Goal: Task Accomplishment & Management: Manage account settings

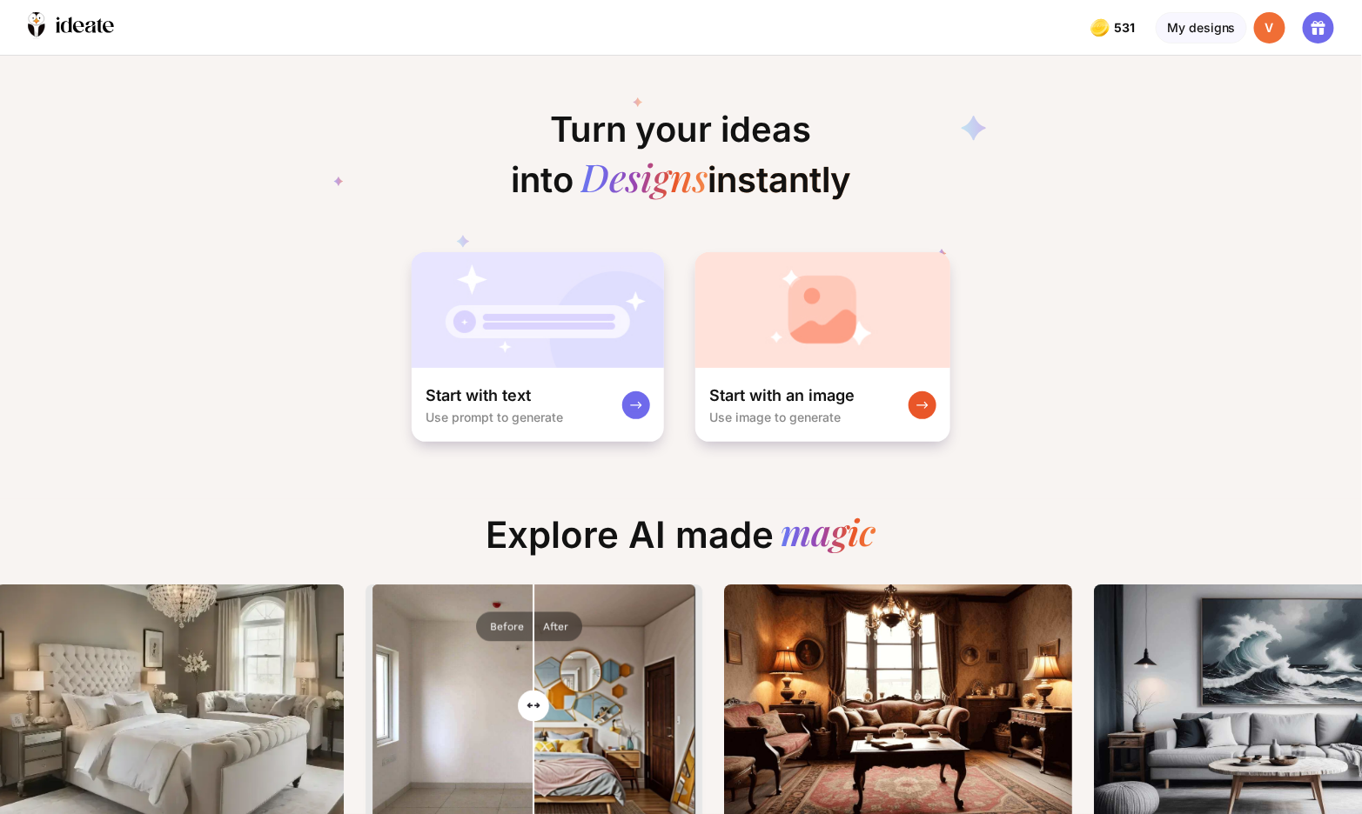
click at [1272, 27] on div "V" at bounding box center [1269, 27] width 31 height 31
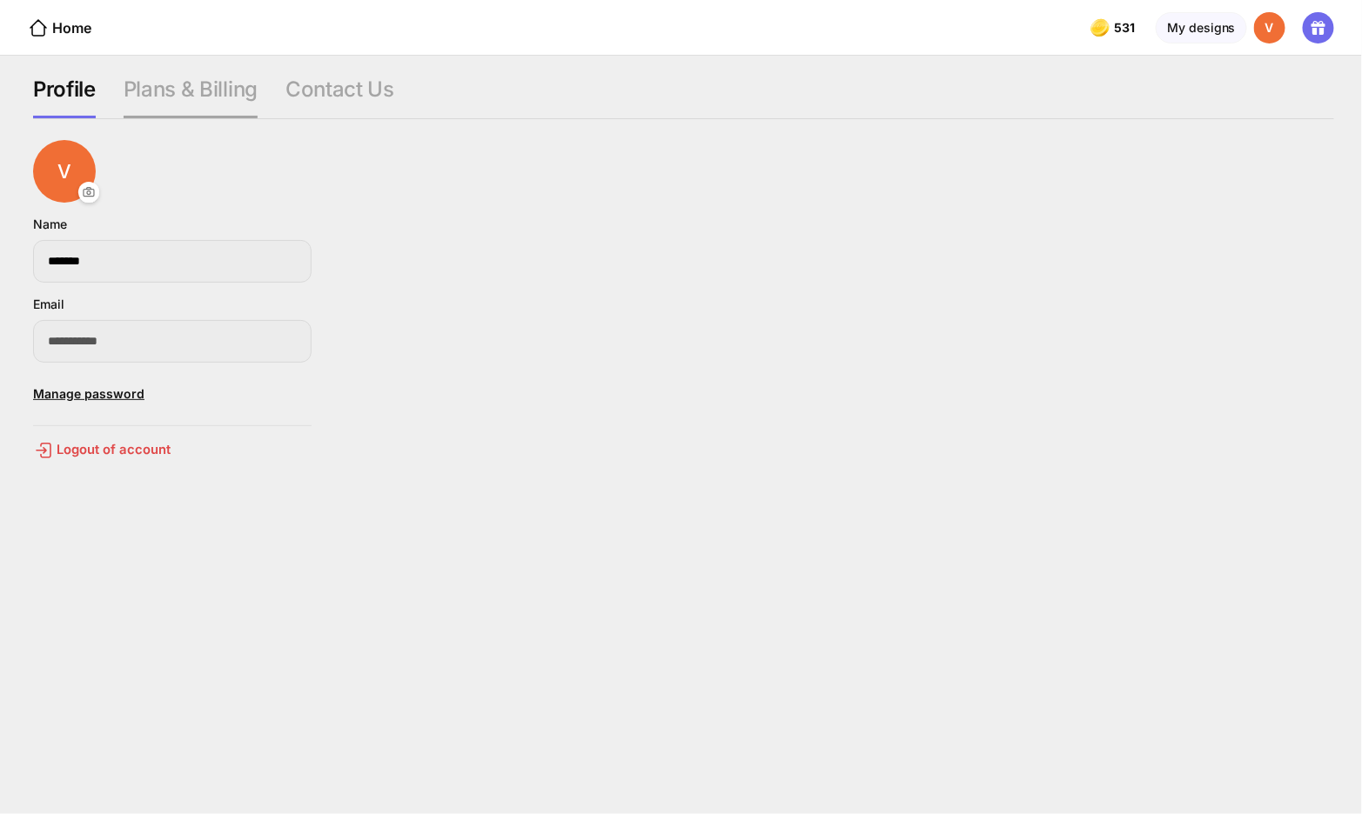
click at [285, 103] on div "Plans & Billing" at bounding box center [339, 98] width 109 height 42
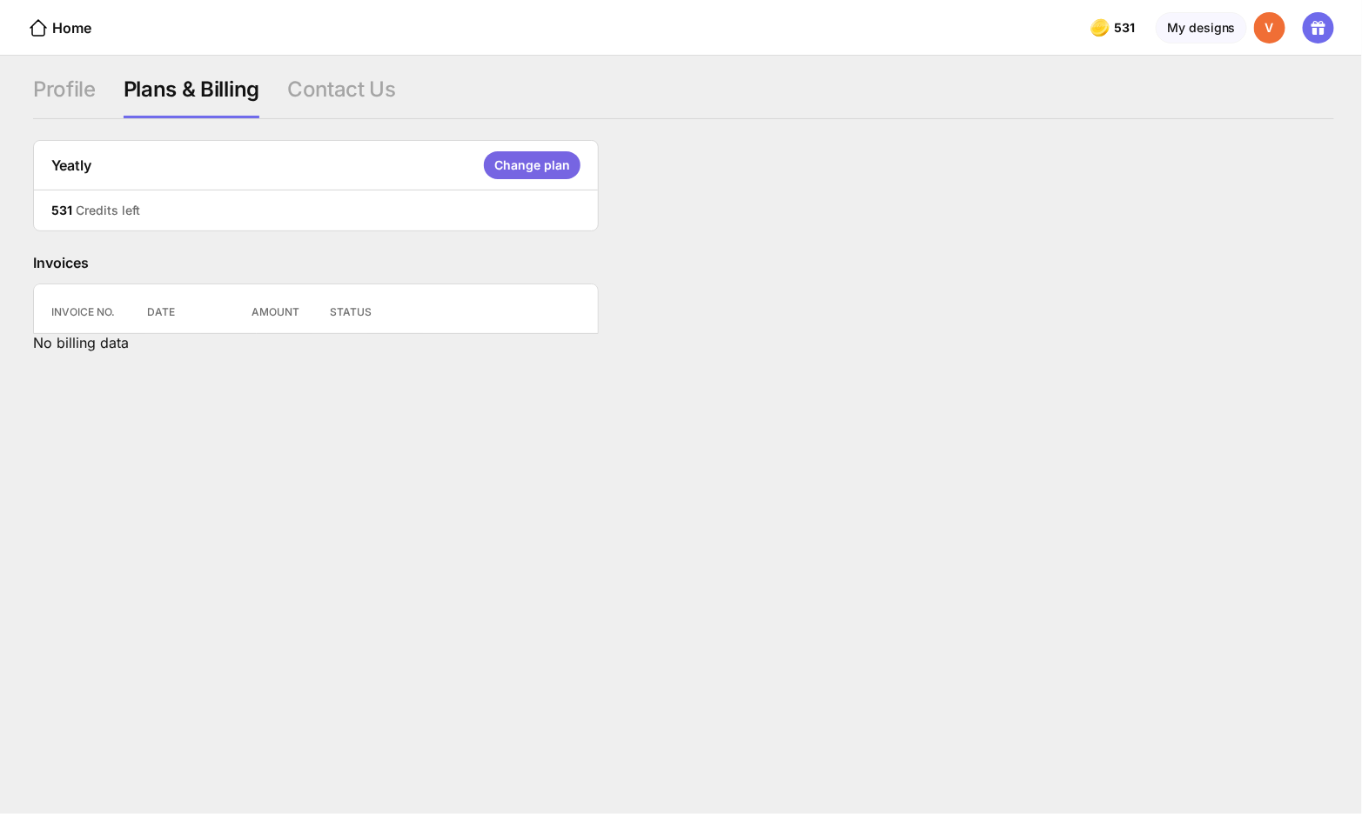
click at [525, 163] on div "Change plan" at bounding box center [532, 165] width 97 height 28
